Goal: Task Accomplishment & Management: Manage account settings

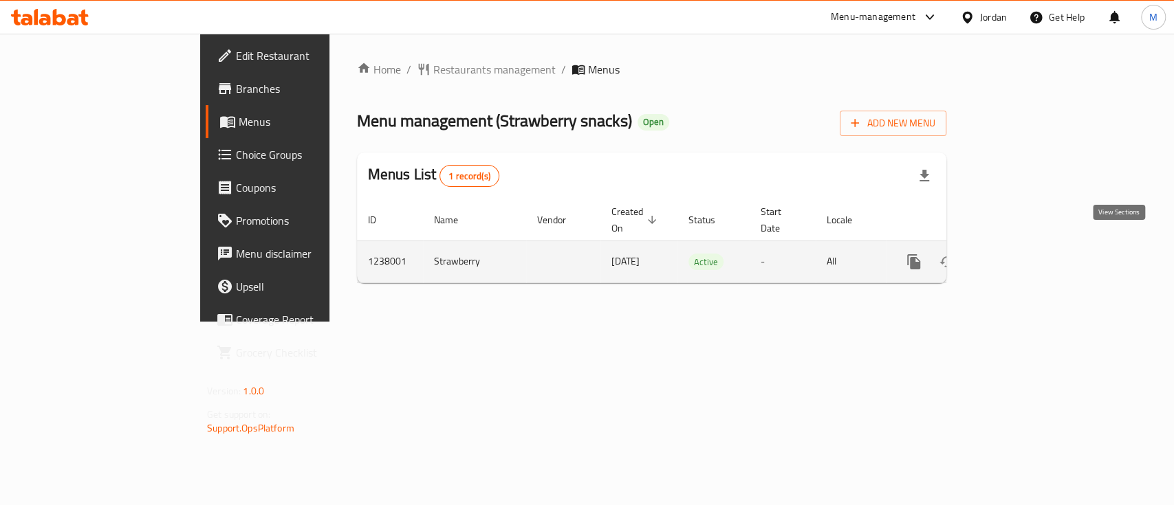
click at [1021, 254] on icon "enhanced table" at bounding box center [1013, 262] width 17 height 17
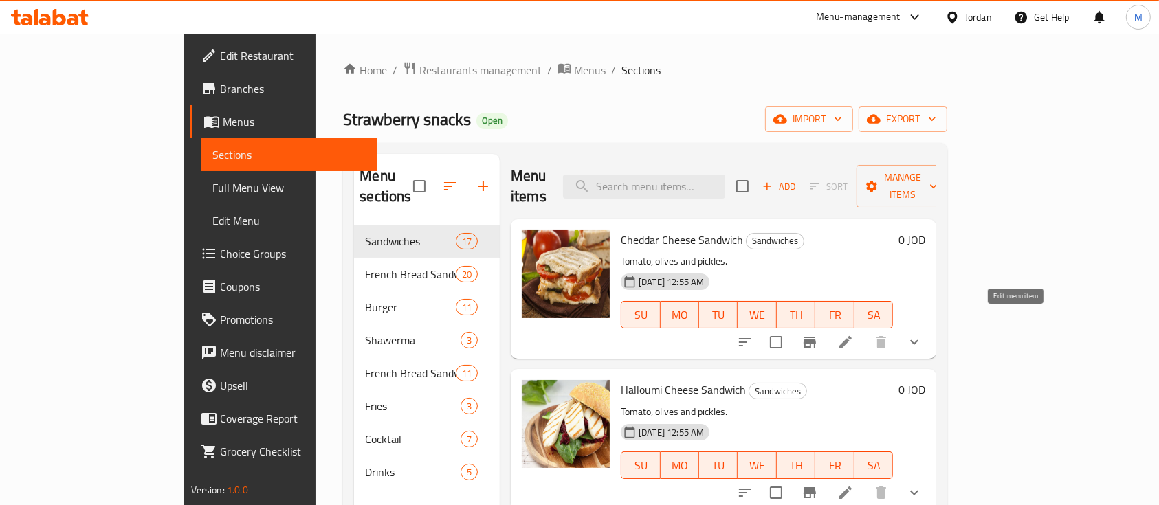
click at [854, 334] on icon at bounding box center [846, 342] width 17 height 17
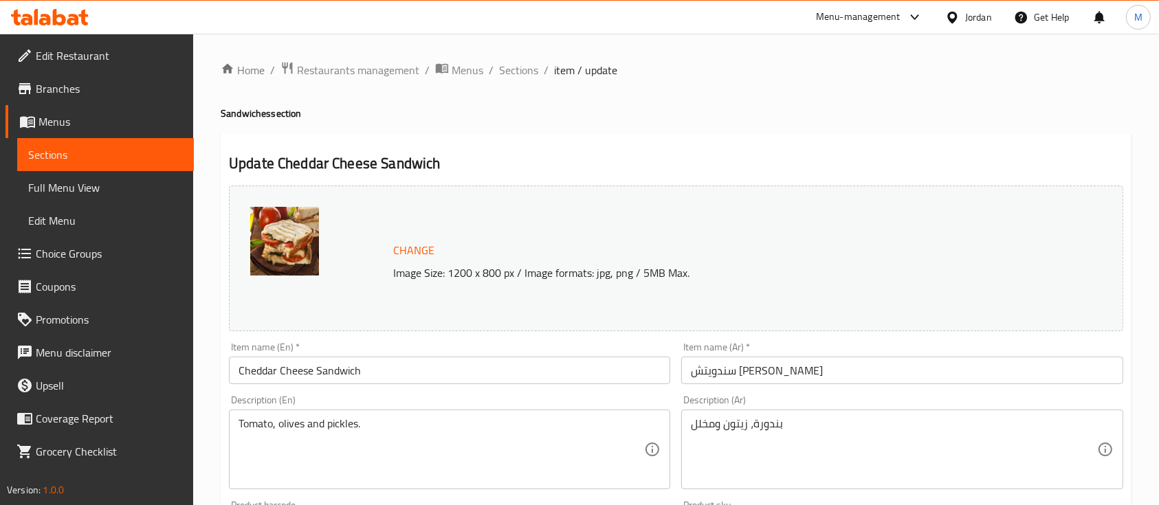
click at [105, 121] on span "Menus" at bounding box center [111, 121] width 144 height 17
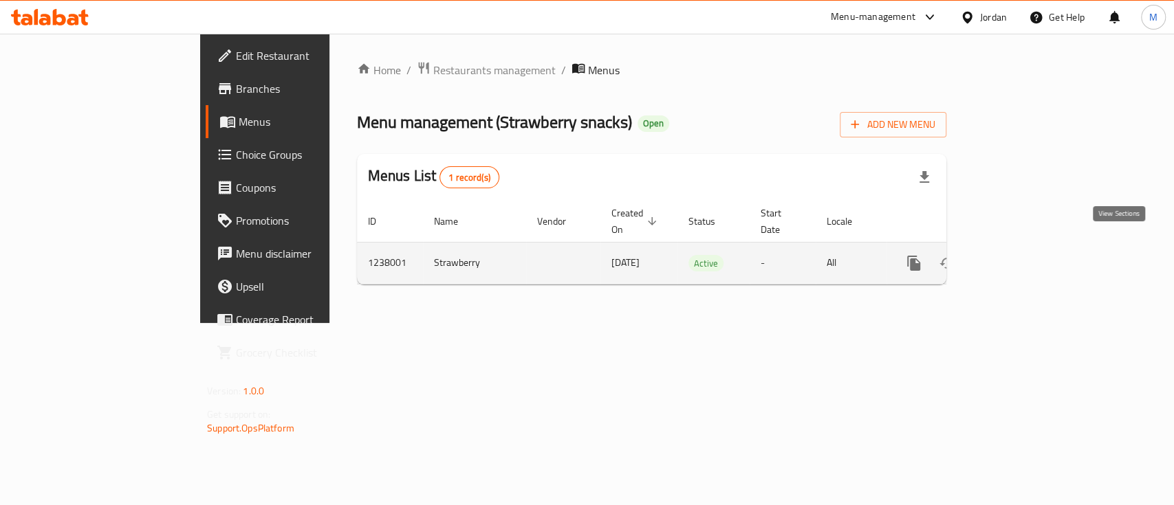
click at [1021, 255] on icon "enhanced table" at bounding box center [1013, 263] width 17 height 17
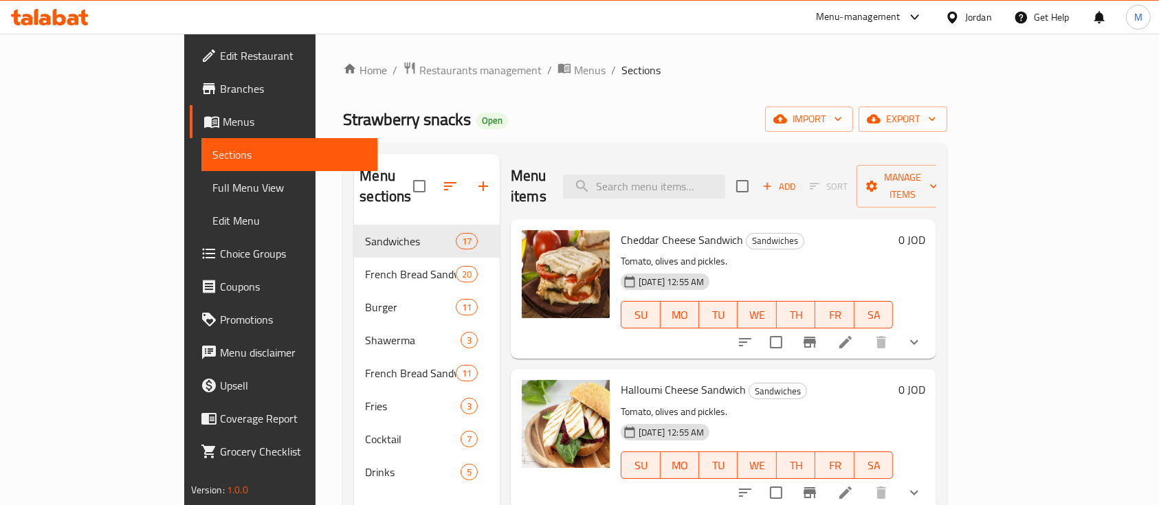
click at [854, 334] on icon at bounding box center [846, 342] width 17 height 17
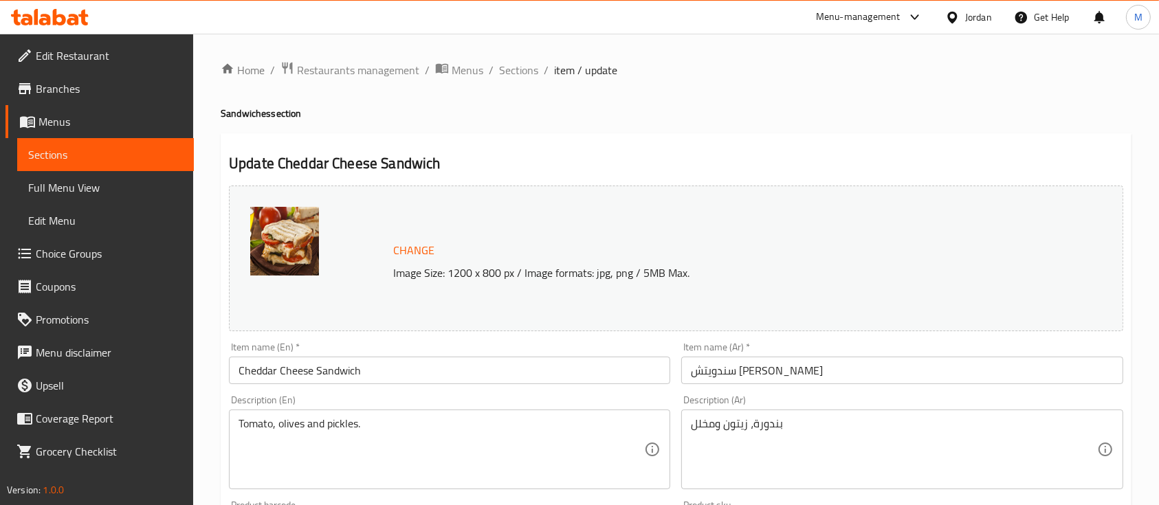
click at [56, 117] on span "Menus" at bounding box center [111, 121] width 144 height 17
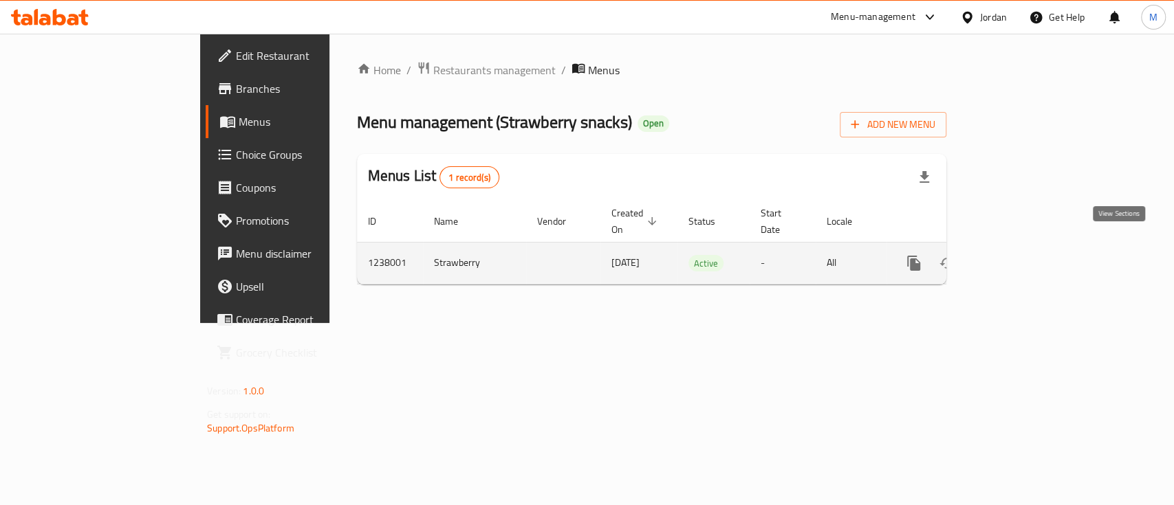
click at [1021, 255] on icon "enhanced table" at bounding box center [1013, 263] width 17 height 17
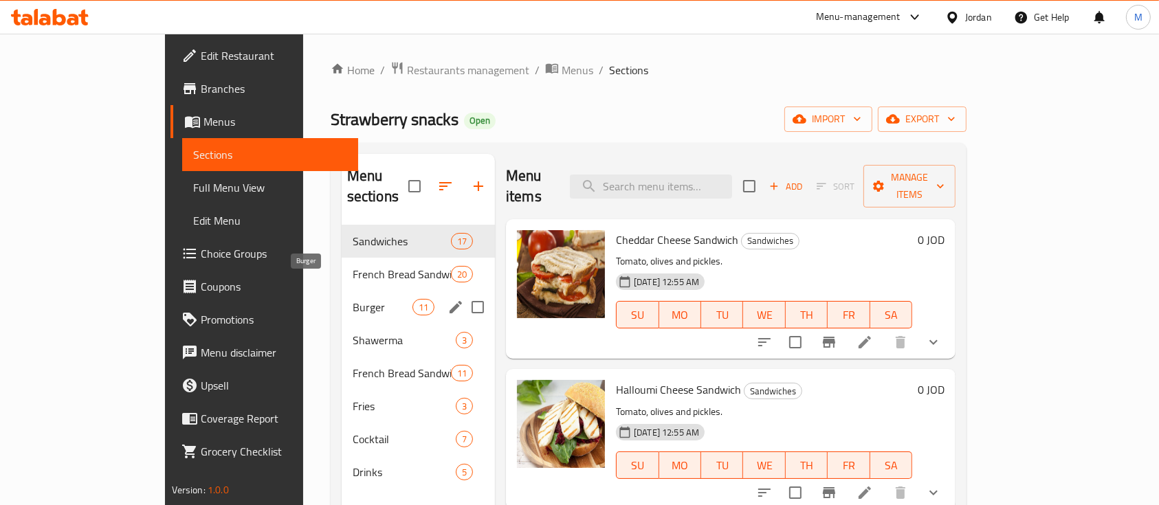
click at [353, 299] on span "Burger" at bounding box center [383, 307] width 60 height 17
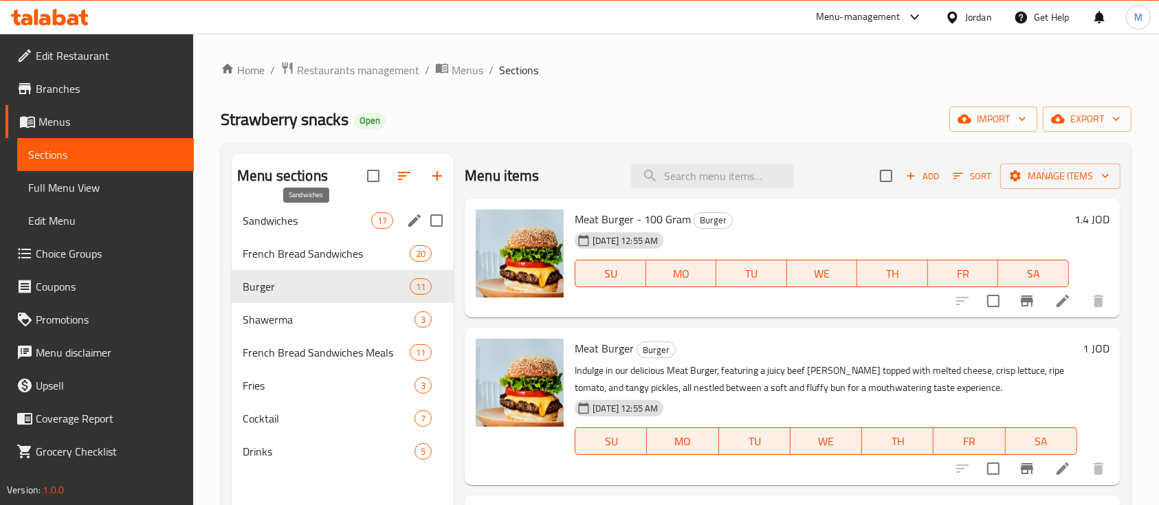
drag, startPoint x: 336, startPoint y: 222, endPoint x: 338, endPoint y: 252, distance: 29.7
click at [336, 222] on span "Sandwiches" at bounding box center [307, 221] width 129 height 17
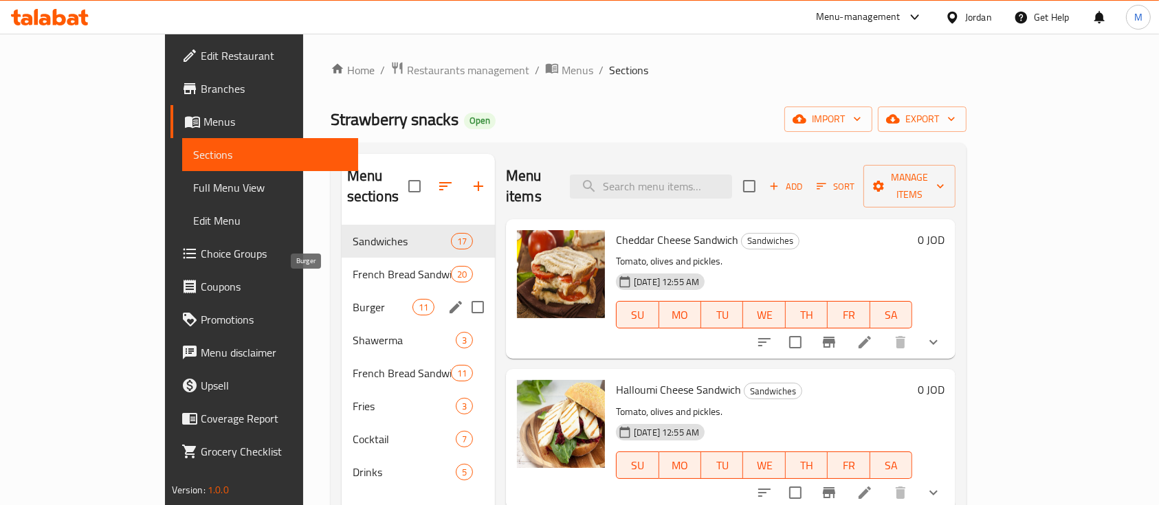
click at [353, 299] on span "Burger" at bounding box center [383, 307] width 60 height 17
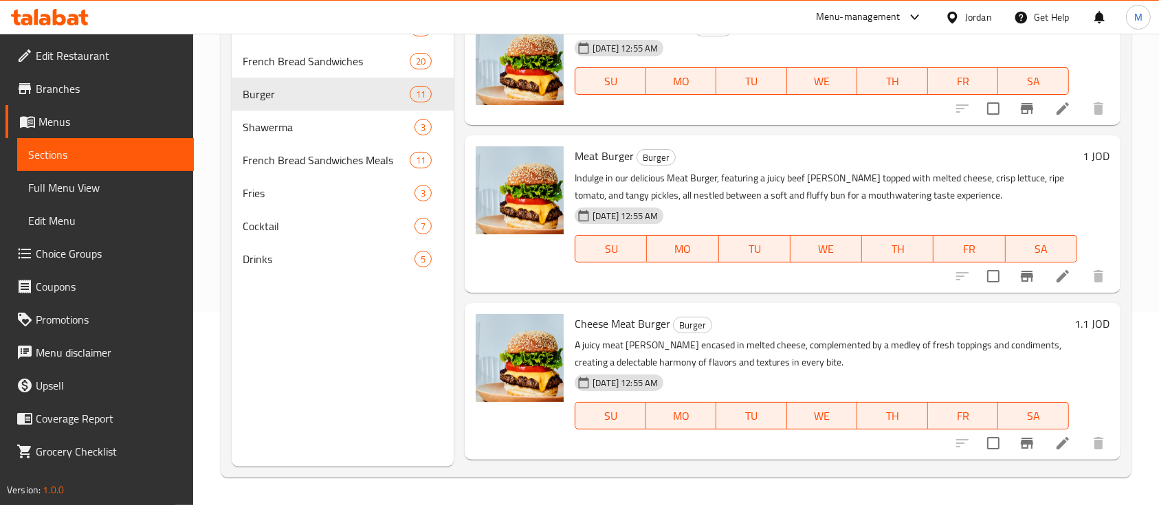
drag, startPoint x: 728, startPoint y: 249, endPoint x: 403, endPoint y: 384, distance: 351.7
click at [403, 384] on div "Menu sections Sandwiches 17 French Bread Sandwiches 20 Burger 11 Shawerma 3 Fre…" at bounding box center [343, 213] width 222 height 505
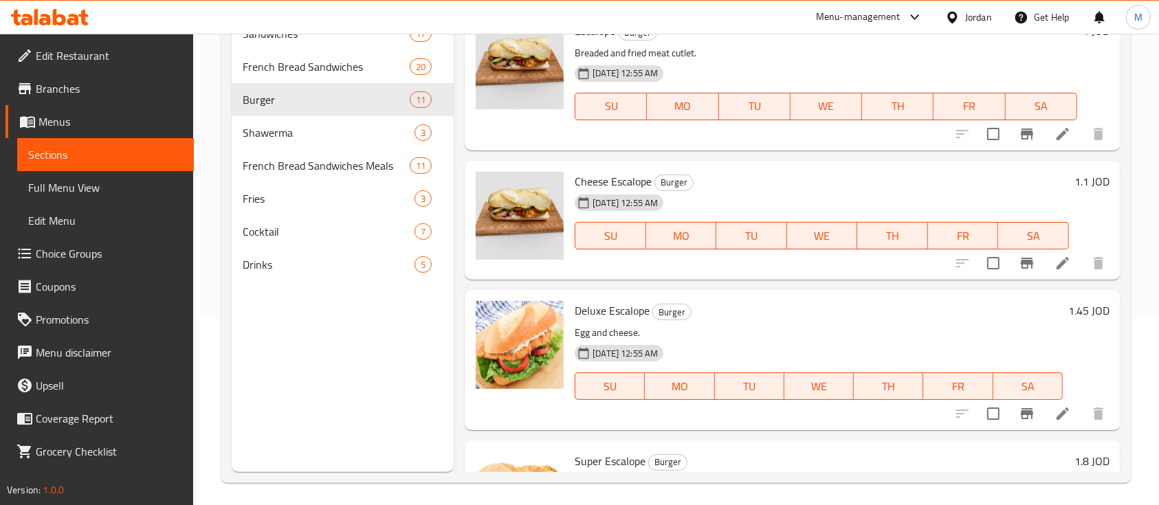
scroll to position [9, 0]
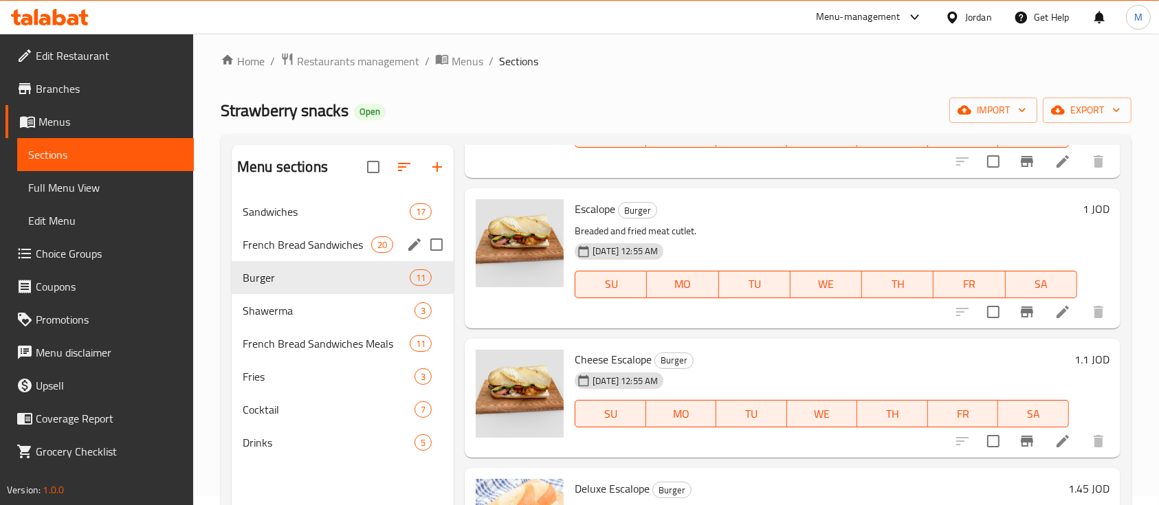
drag, startPoint x: 262, startPoint y: 251, endPoint x: 374, endPoint y: 248, distance: 112.1
click at [262, 251] on span "French Bread Sandwiches" at bounding box center [307, 245] width 129 height 17
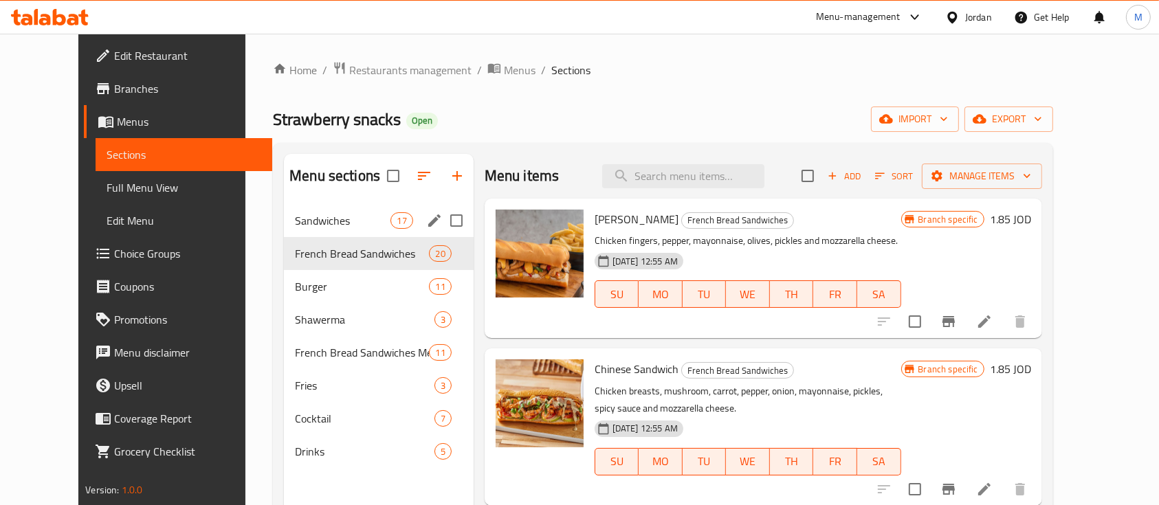
click at [284, 232] on div "Sandwiches 17" at bounding box center [379, 220] width 190 height 33
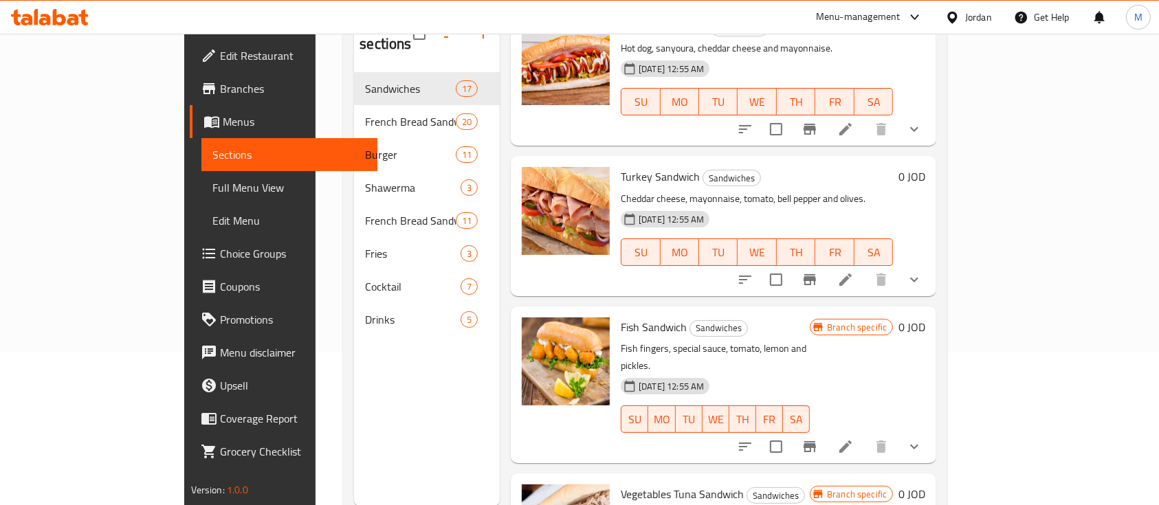
scroll to position [193, 0]
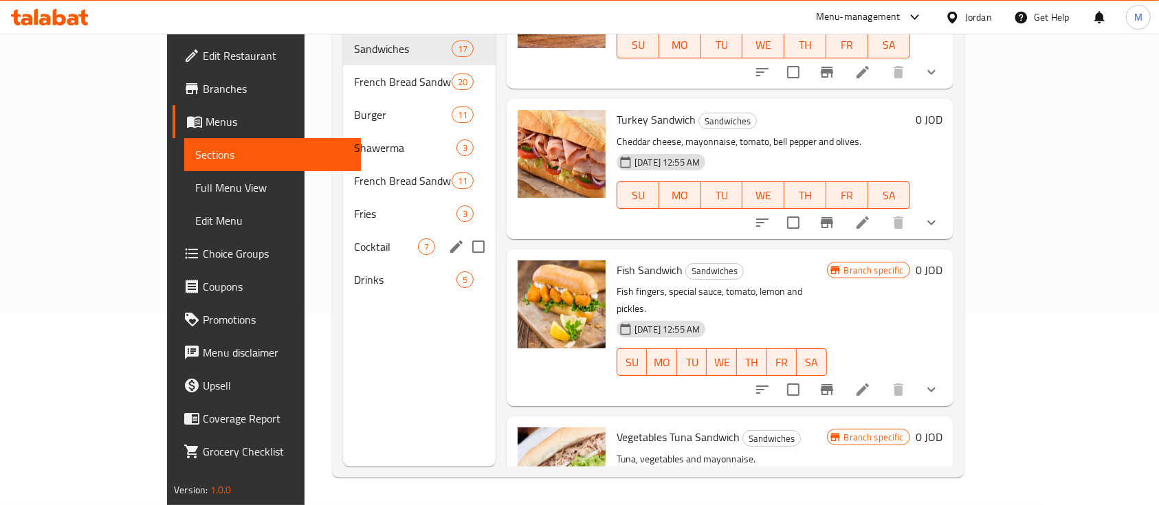
click at [343, 234] on div "Cocktail 7" at bounding box center [419, 246] width 153 height 33
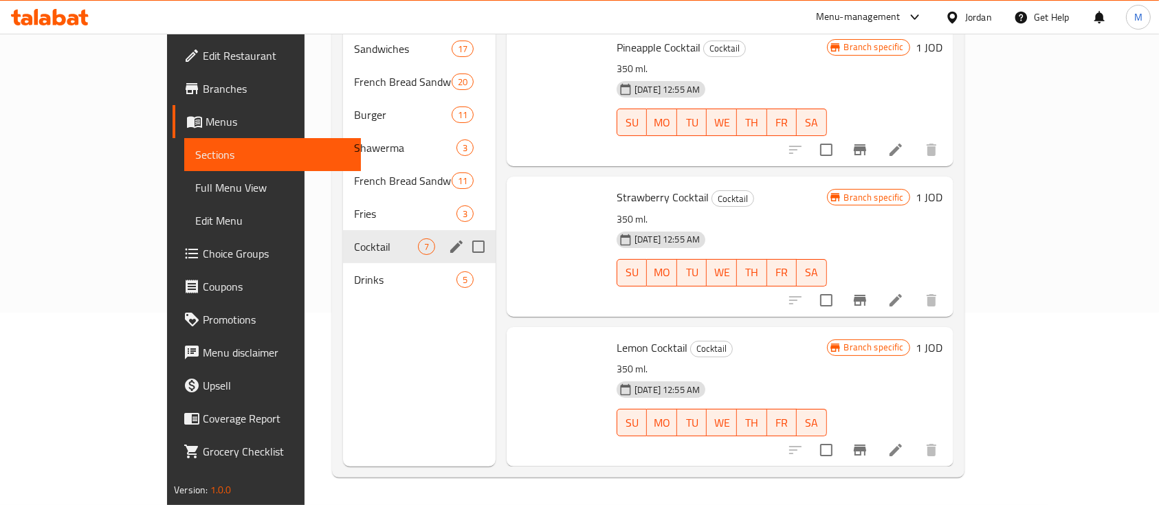
scroll to position [580, 0]
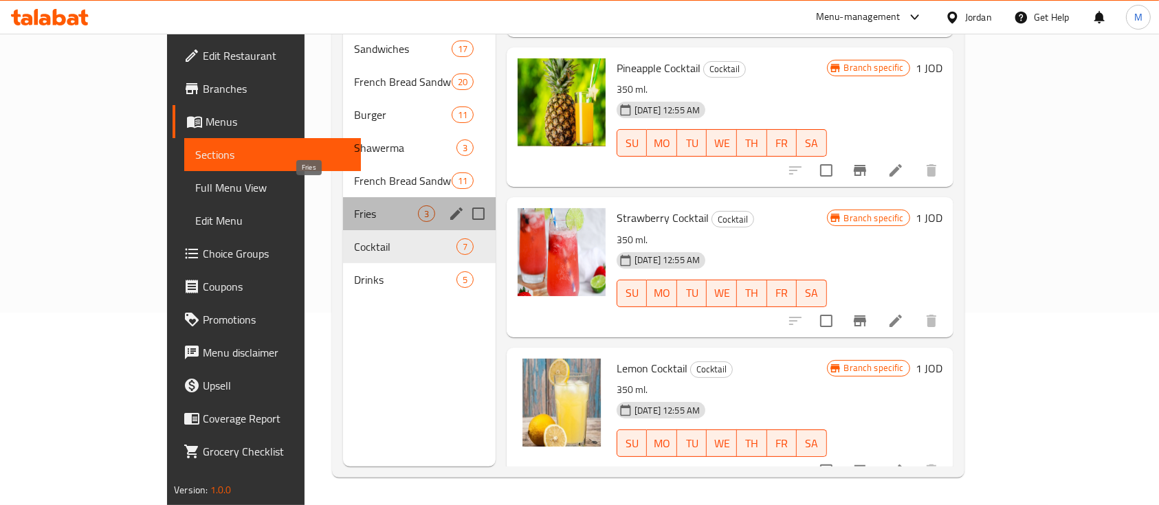
click at [354, 206] on span "Fries" at bounding box center [386, 214] width 64 height 17
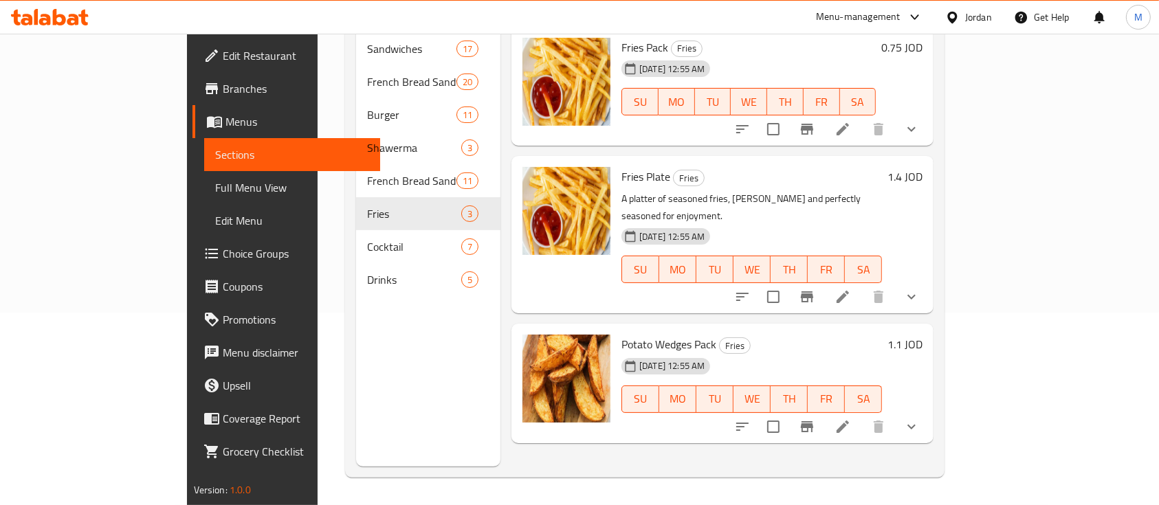
scroll to position [9, 0]
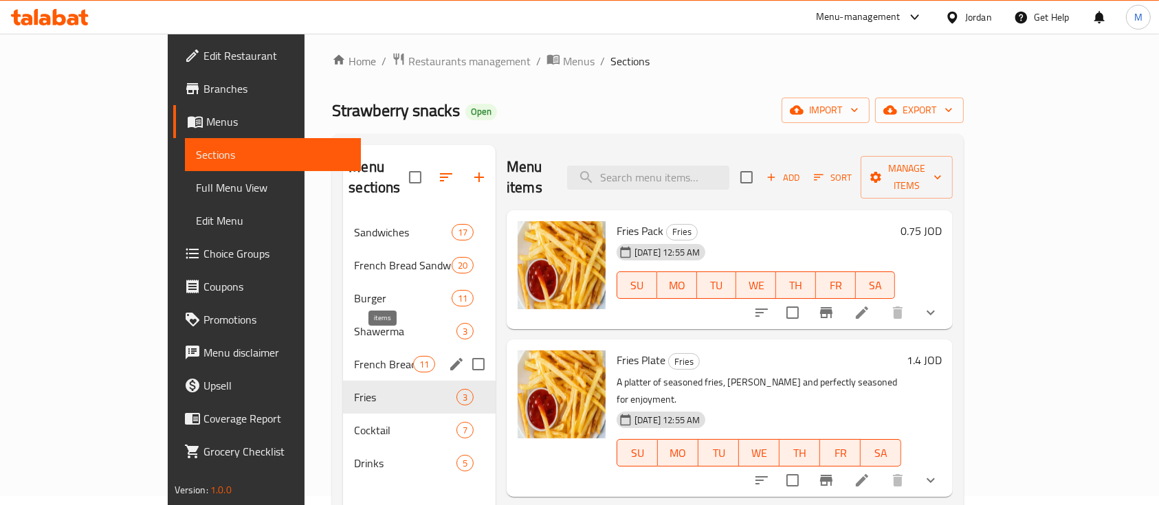
click at [414, 358] on span "11" at bounding box center [424, 364] width 21 height 13
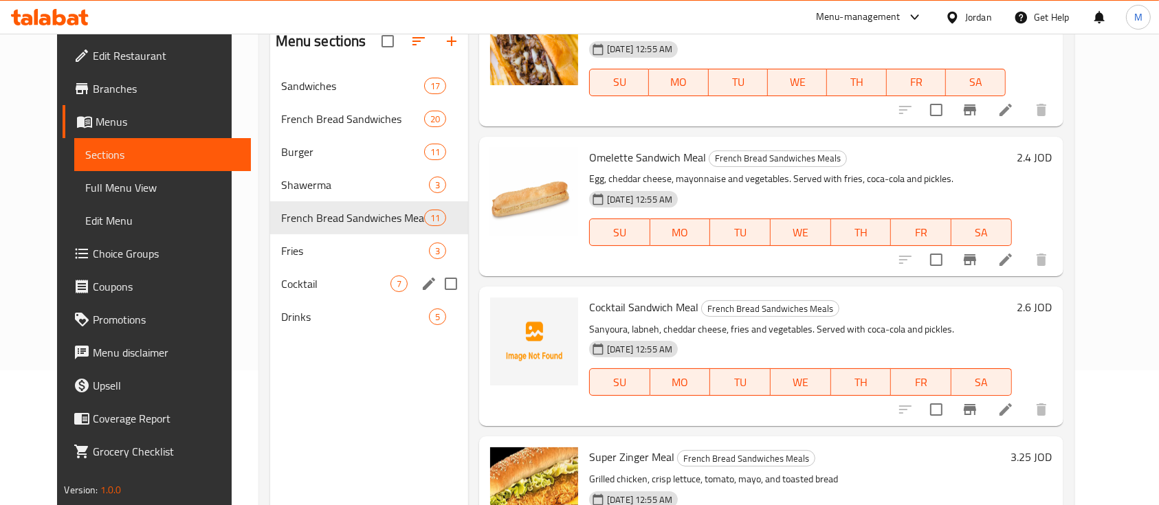
scroll to position [100, 0]
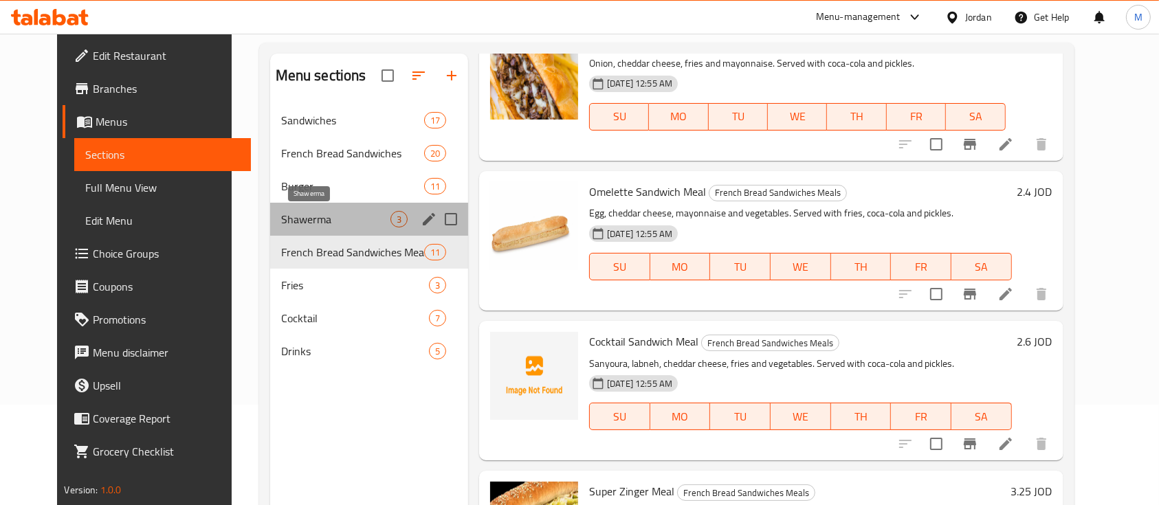
click at [288, 224] on span "Shawerma" at bounding box center [335, 219] width 109 height 17
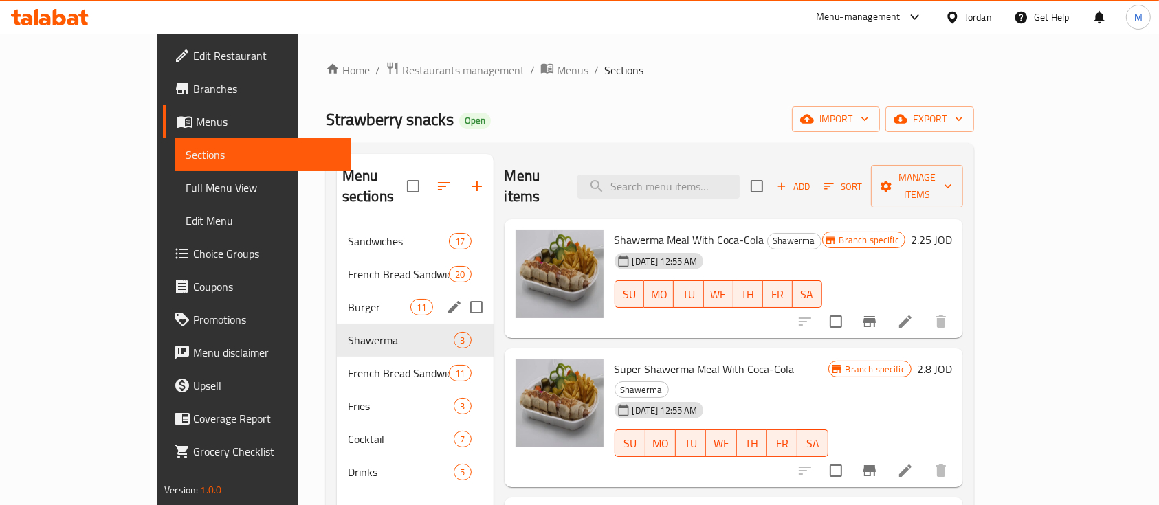
click at [348, 299] on span "Burger" at bounding box center [379, 307] width 63 height 17
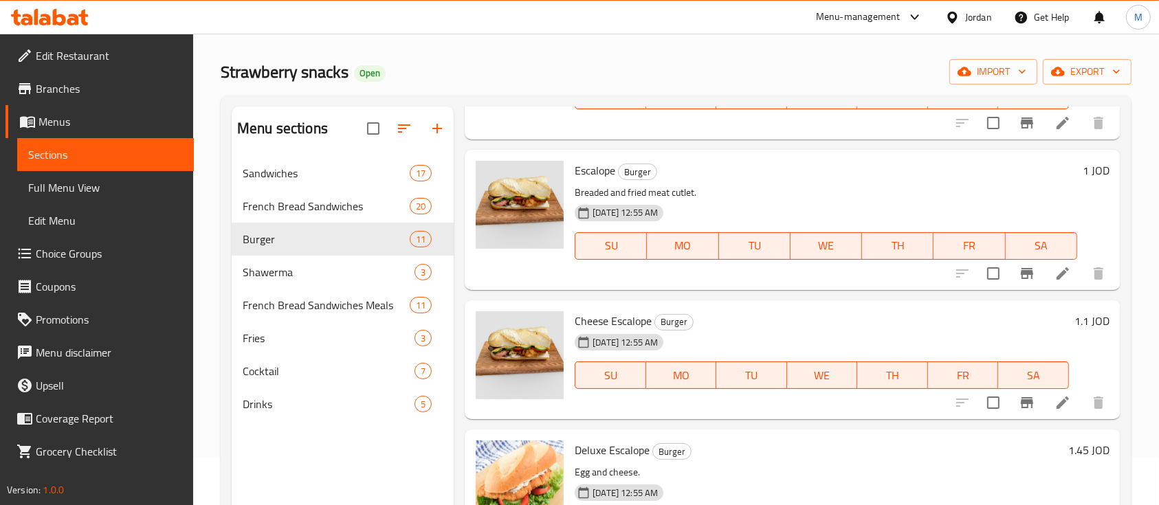
scroll to position [9, 0]
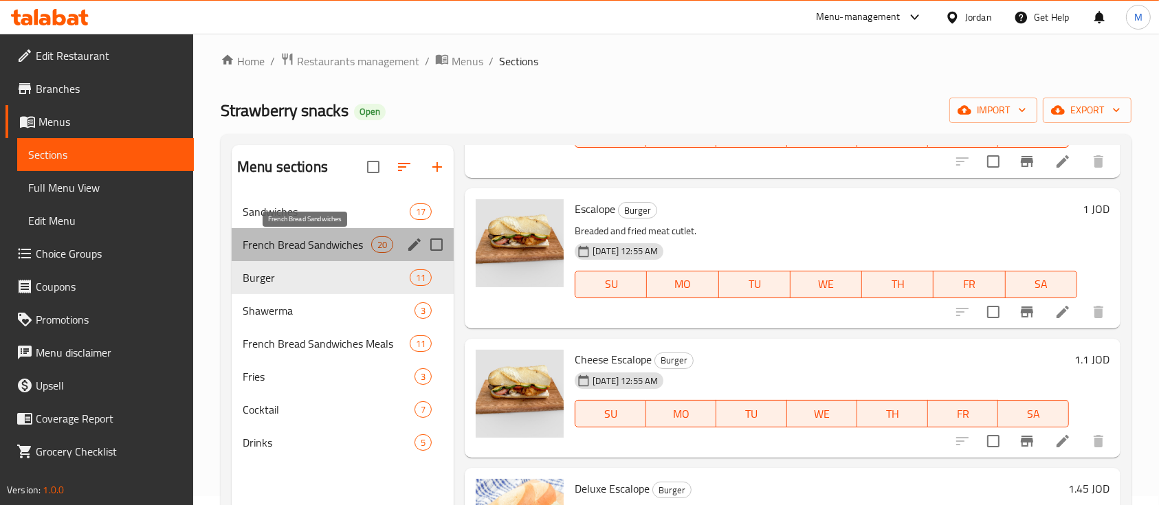
click at [353, 243] on span "French Bread Sandwiches" at bounding box center [307, 245] width 129 height 17
